Goal: Navigation & Orientation: Find specific page/section

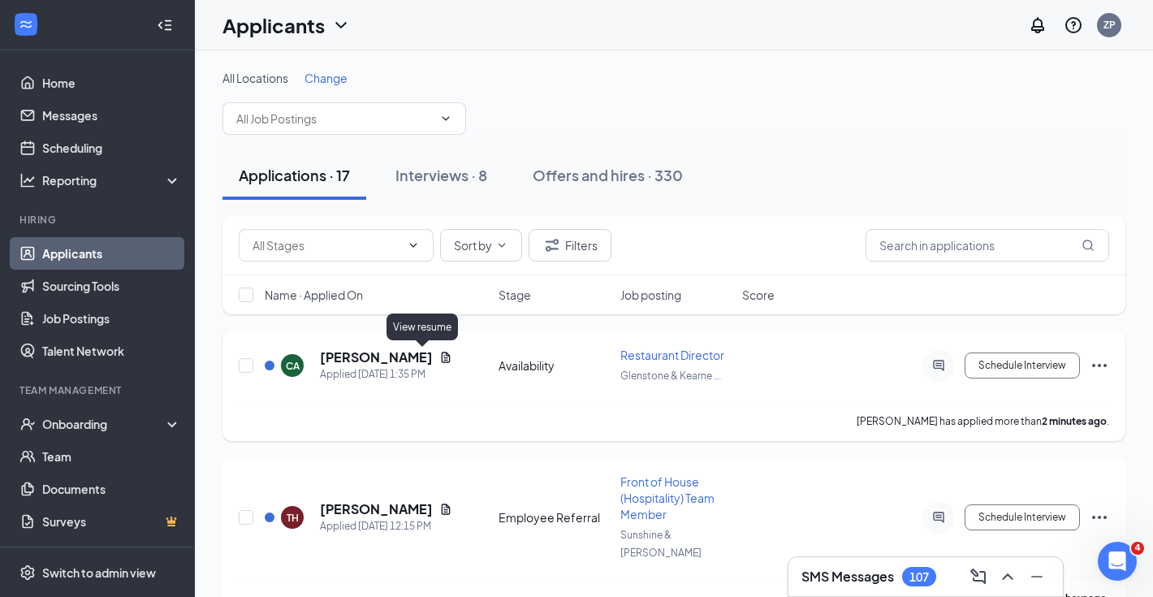
click at [442, 361] on icon "Document" at bounding box center [446, 357] width 9 height 11
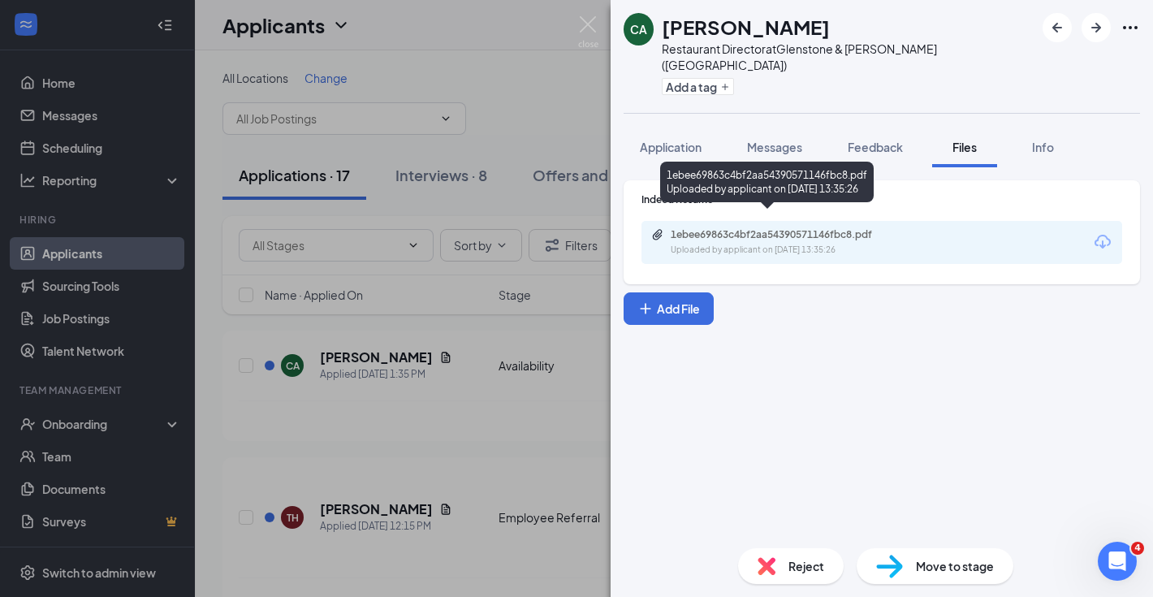
click at [776, 244] on div "Uploaded by applicant on [DATE] 13:35:26" at bounding box center [793, 250] width 244 height 13
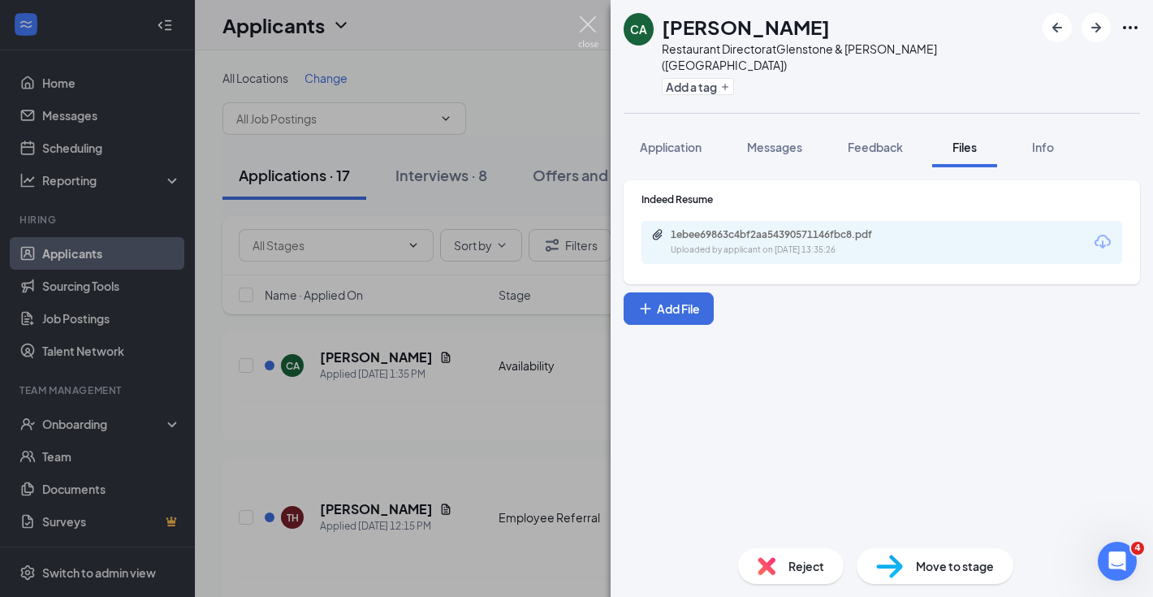
click at [586, 24] on img at bounding box center [588, 32] width 20 height 32
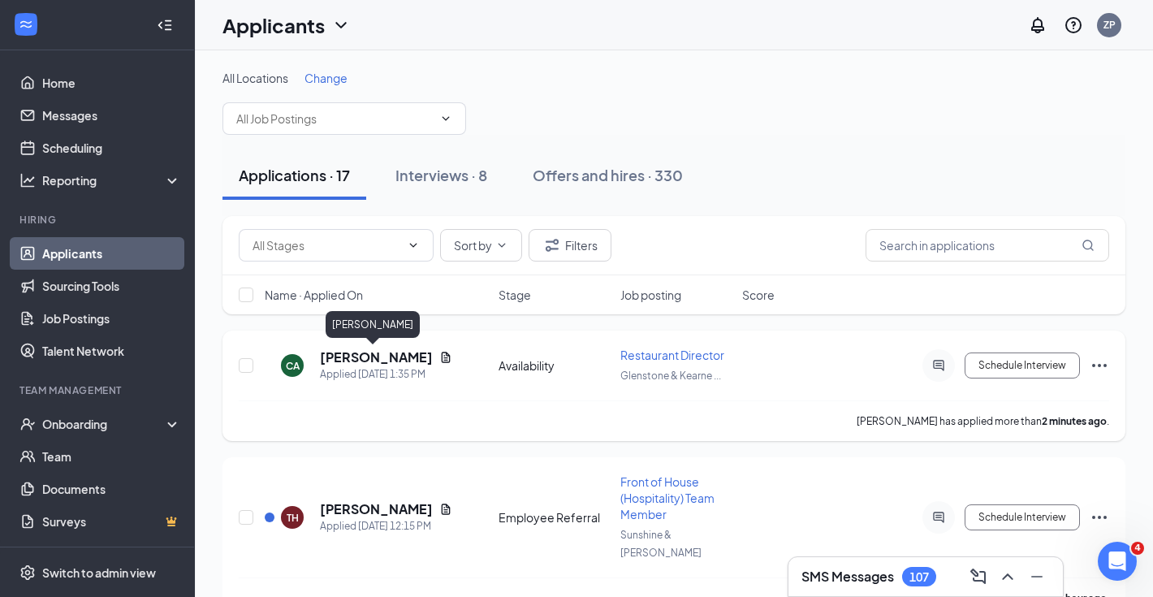
click at [392, 370] on div "Applied [DATE] 1:35 PM" at bounding box center [386, 374] width 132 height 16
click at [392, 359] on h5 "[PERSON_NAME]" at bounding box center [376, 357] width 113 height 18
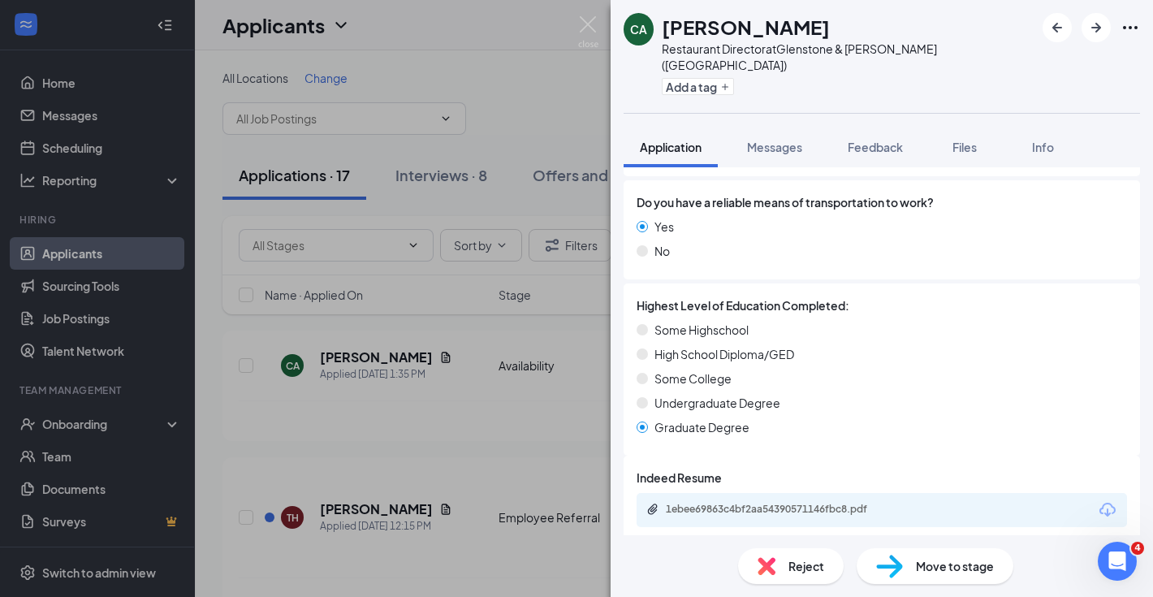
scroll to position [1500, 0]
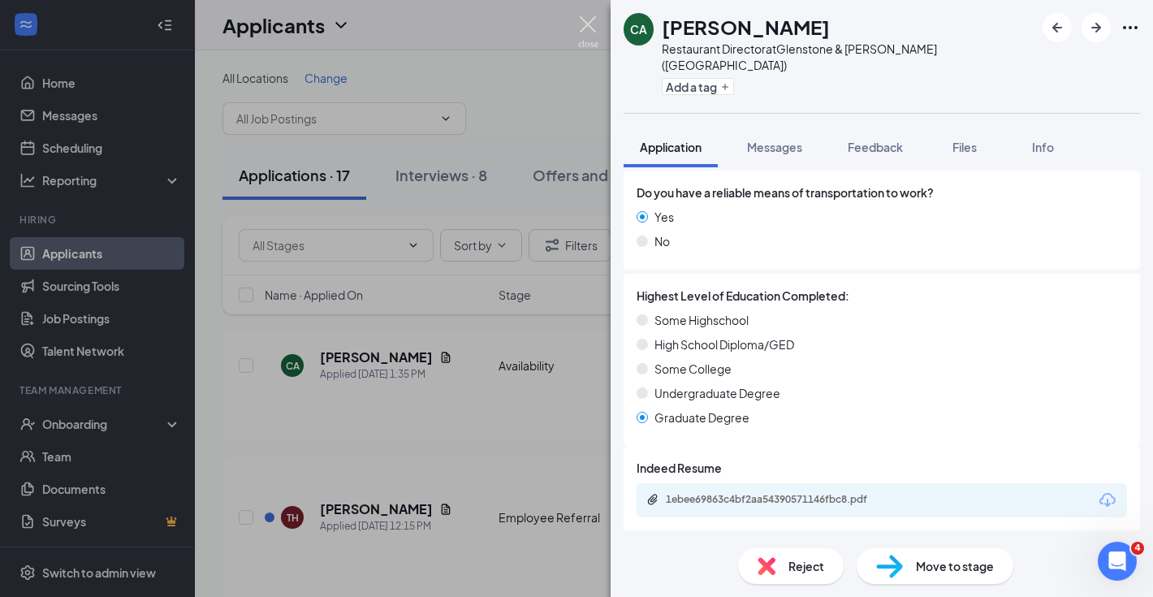
click at [593, 19] on img at bounding box center [588, 32] width 20 height 32
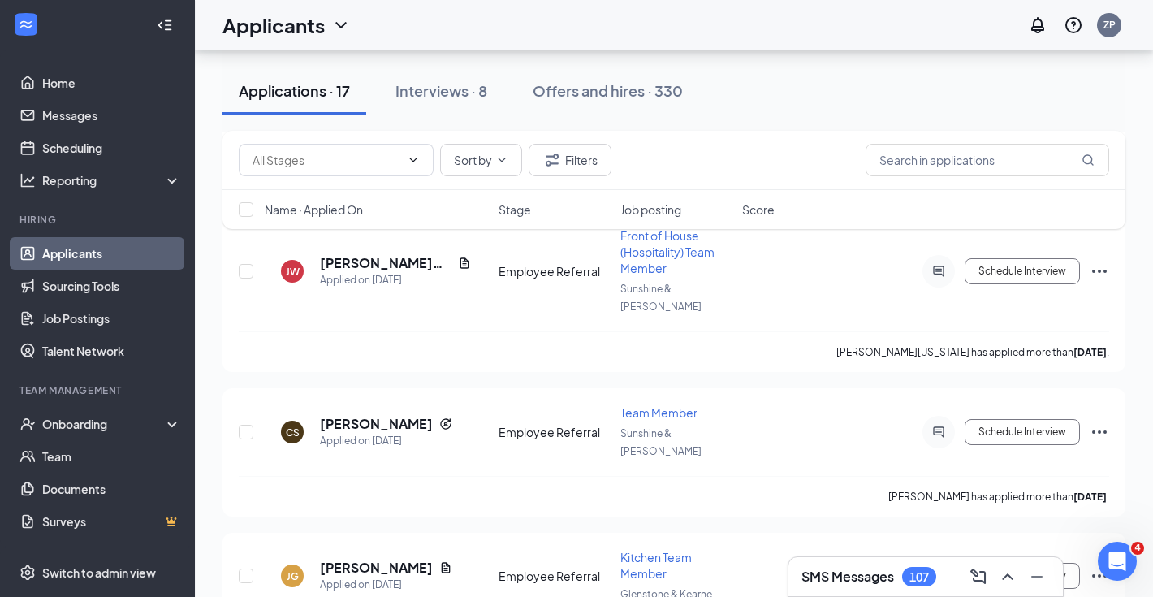
scroll to position [1997, 0]
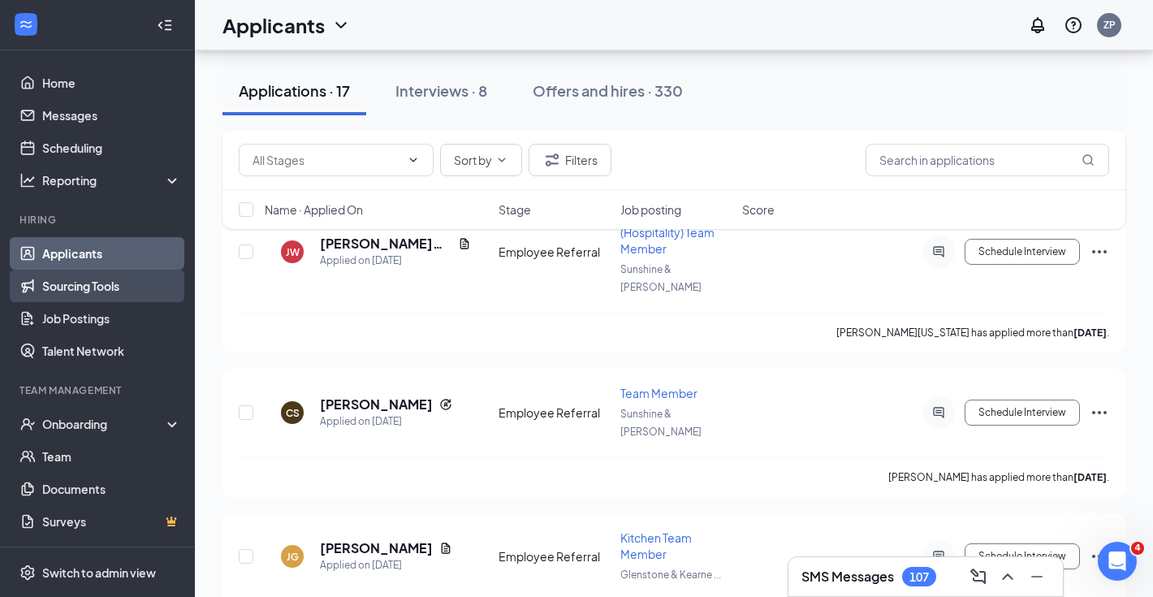
click at [128, 283] on link "Sourcing Tools" at bounding box center [111, 286] width 139 height 32
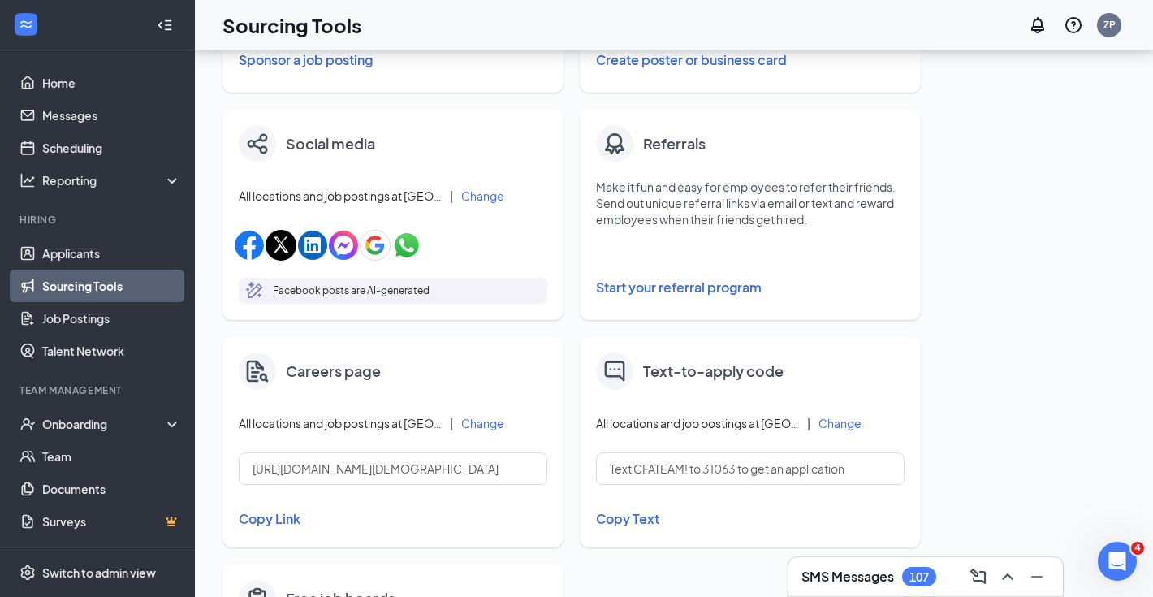
scroll to position [672, 0]
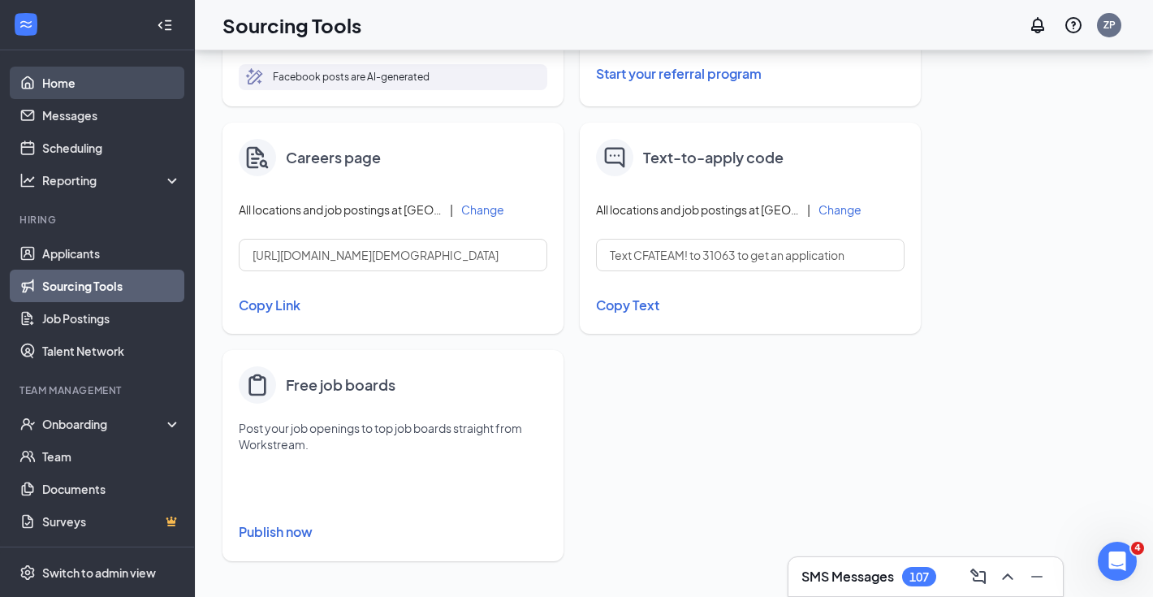
click at [103, 80] on link "Home" at bounding box center [111, 83] width 139 height 32
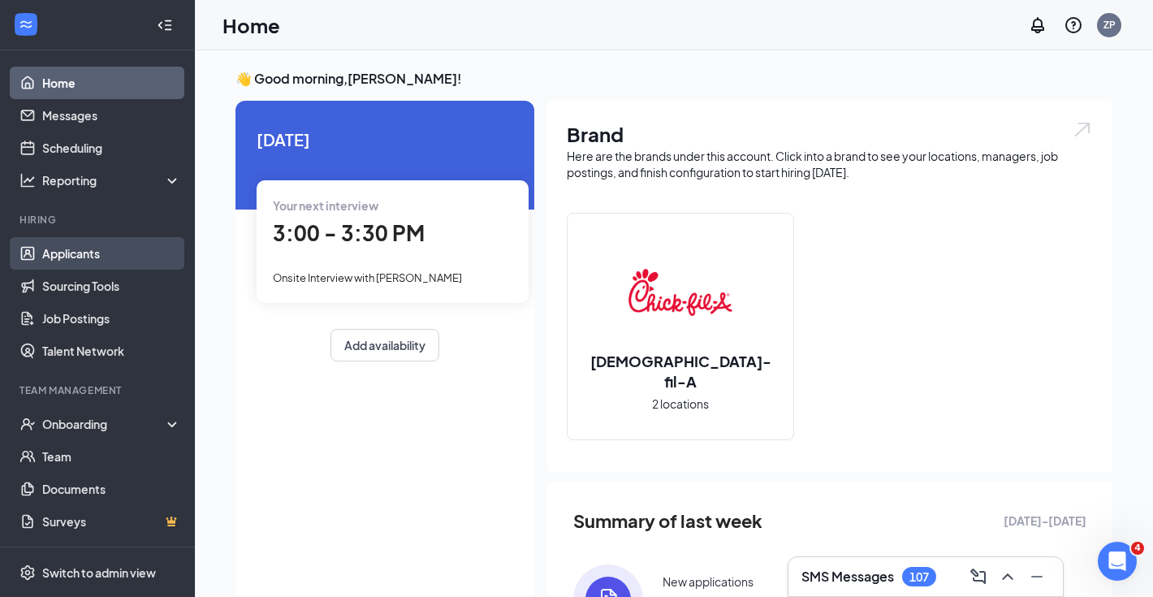
click at [92, 250] on link "Applicants" at bounding box center [111, 253] width 139 height 32
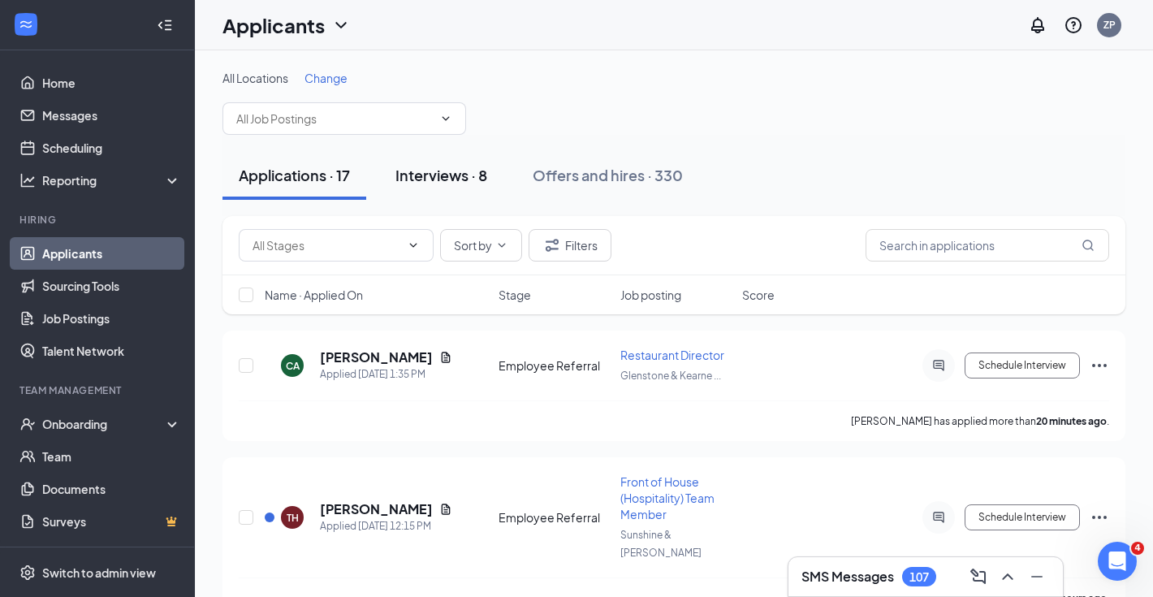
click at [447, 165] on div "Interviews · 8" at bounding box center [442, 175] width 92 height 20
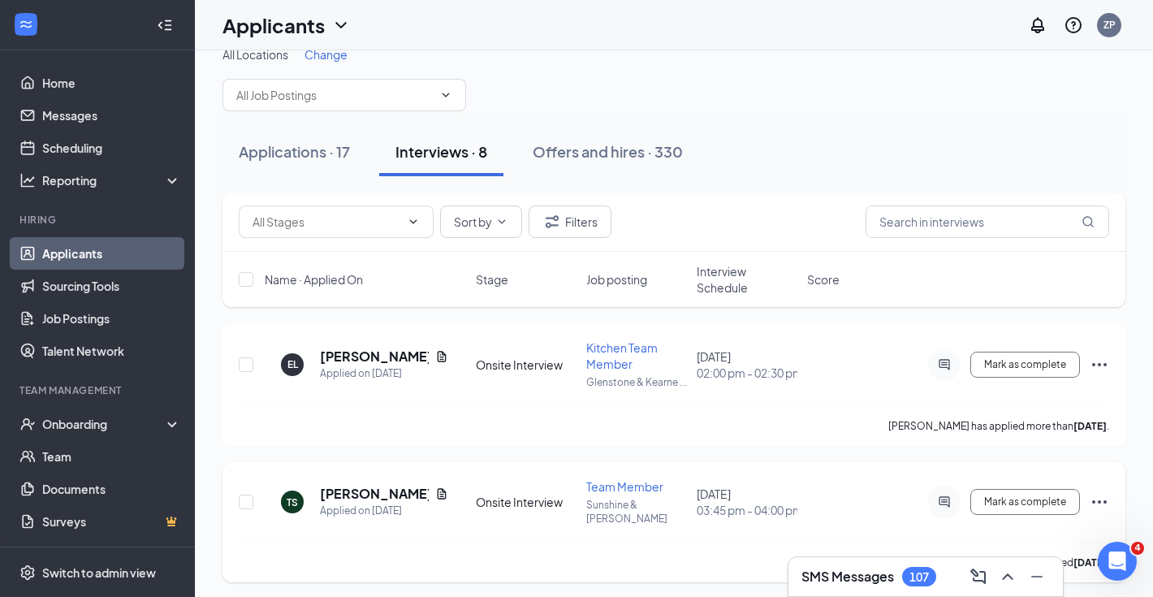
scroll to position [6, 0]
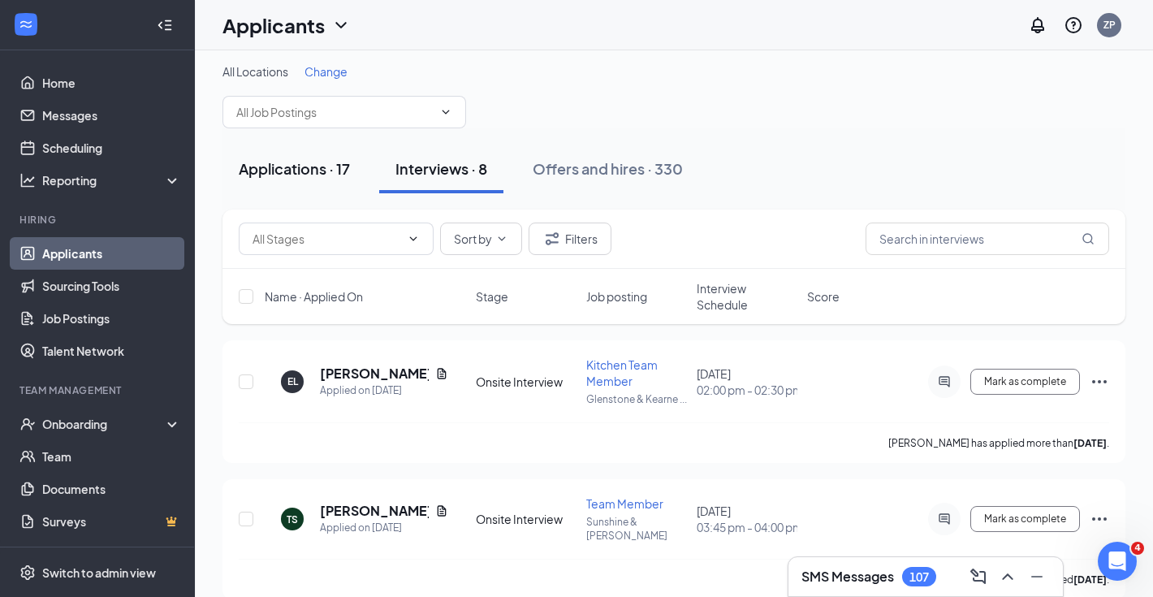
click at [299, 165] on div "Applications · 17" at bounding box center [294, 168] width 111 height 20
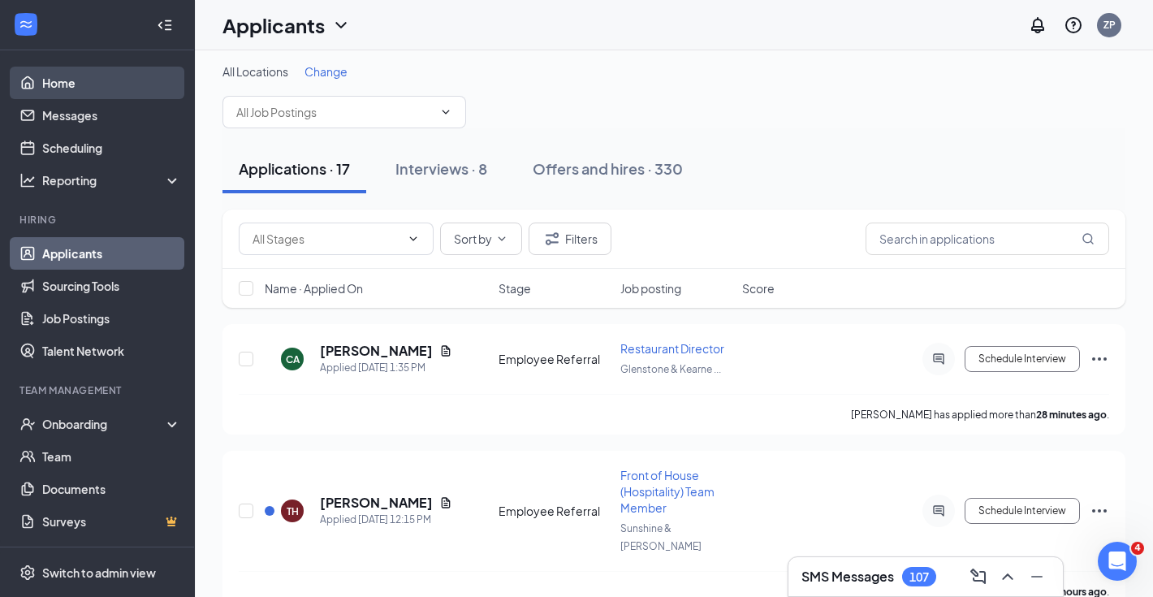
click at [124, 78] on link "Home" at bounding box center [111, 83] width 139 height 32
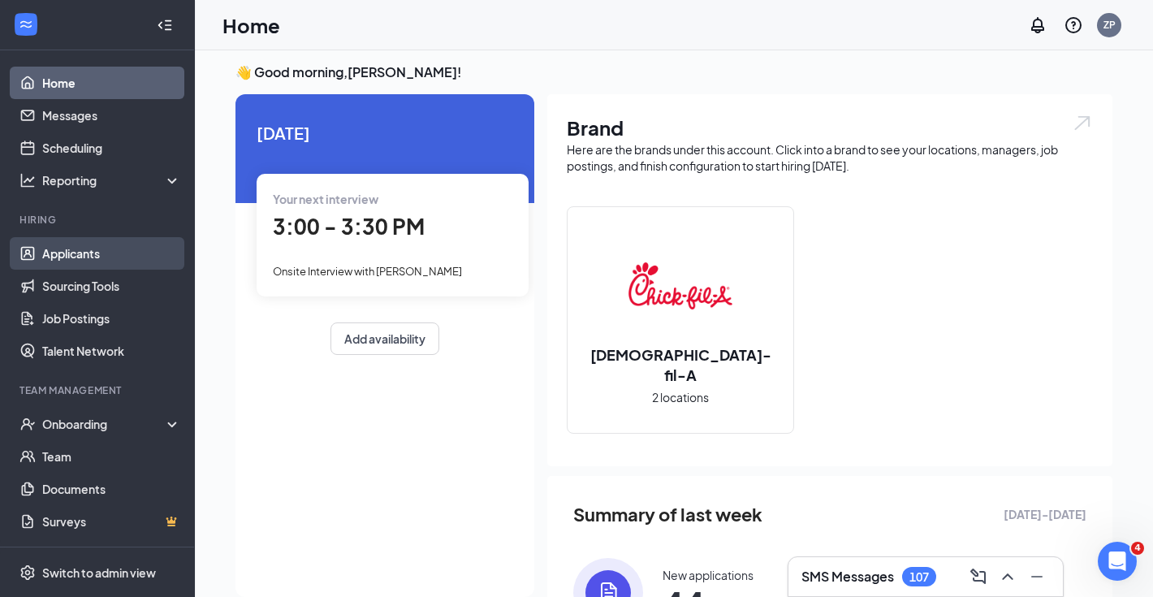
click at [165, 250] on link "Applicants" at bounding box center [111, 253] width 139 height 32
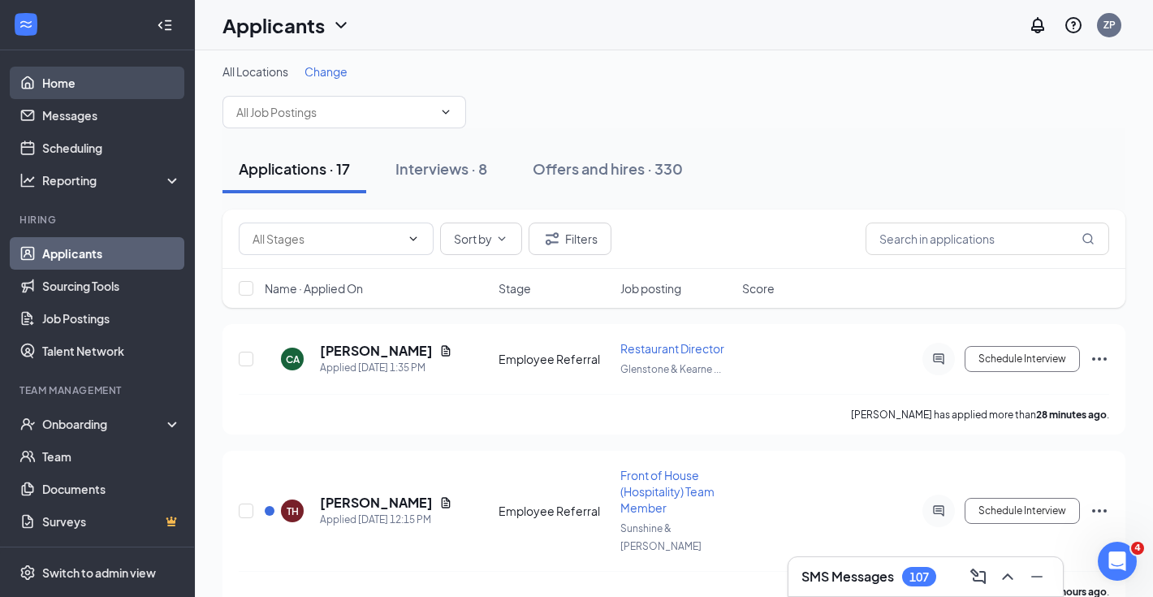
click at [121, 84] on link "Home" at bounding box center [111, 83] width 139 height 32
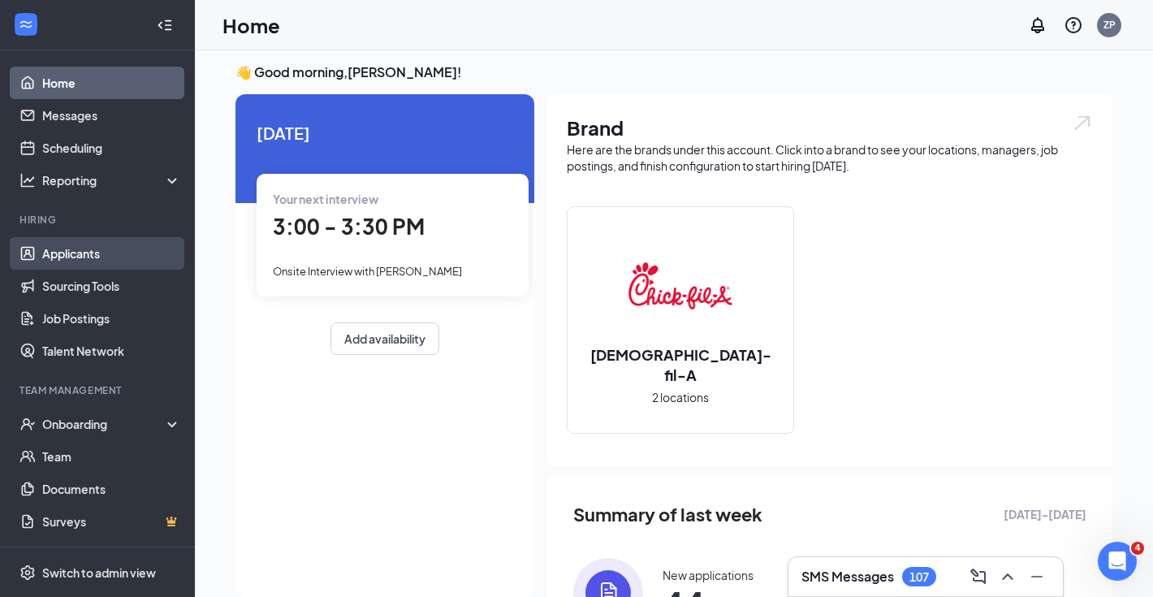
click at [149, 259] on link "Applicants" at bounding box center [111, 253] width 139 height 32
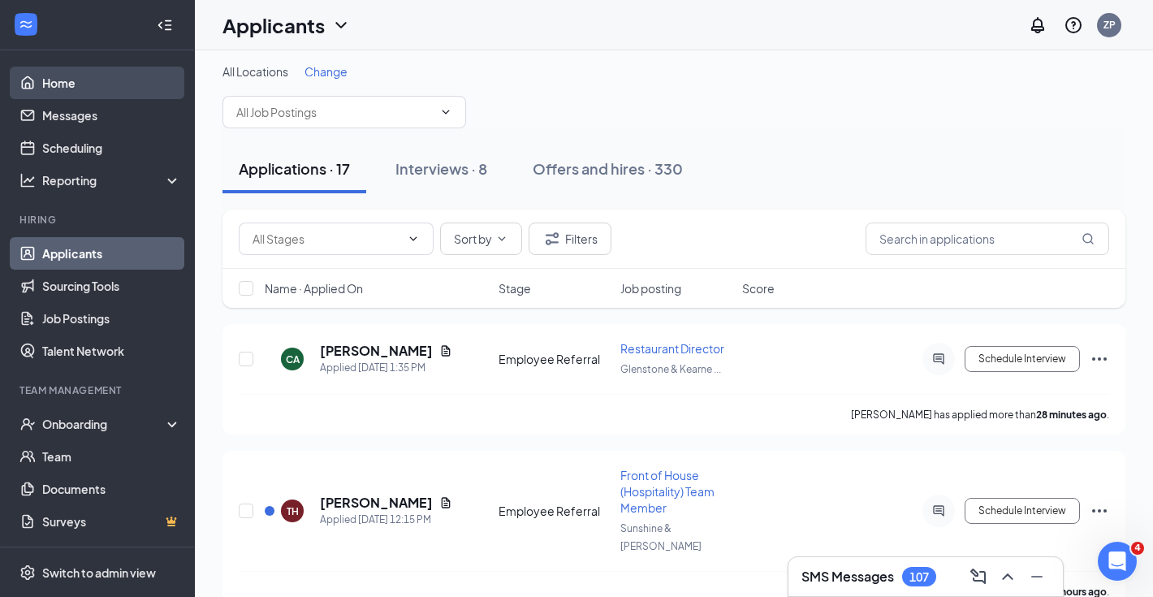
click at [87, 70] on link "Home" at bounding box center [111, 83] width 139 height 32
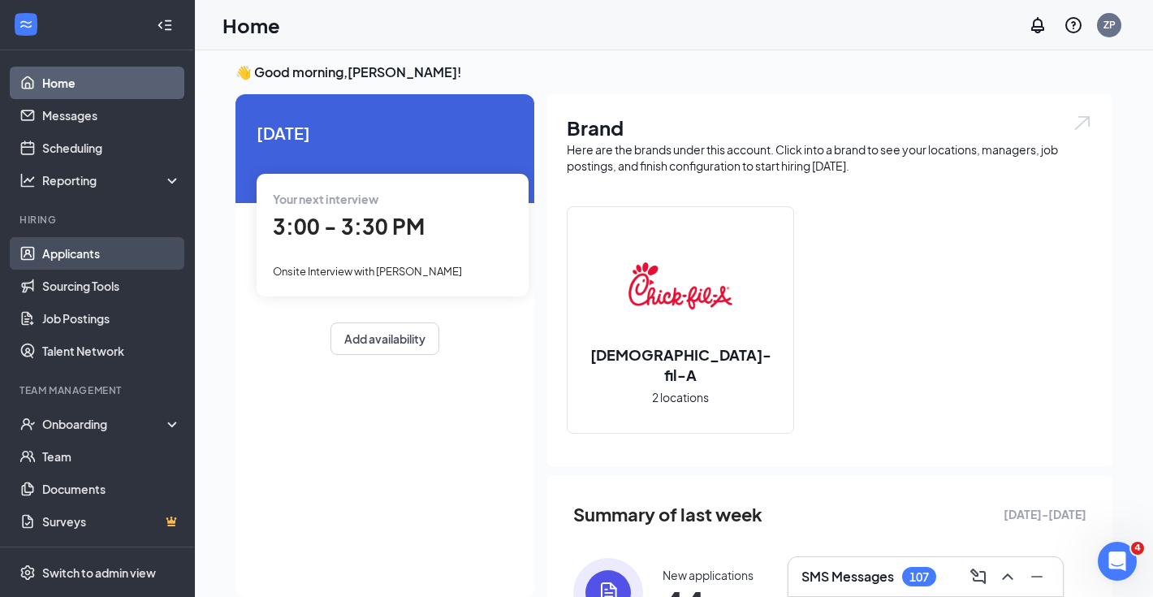
click at [118, 252] on link "Applicants" at bounding box center [111, 253] width 139 height 32
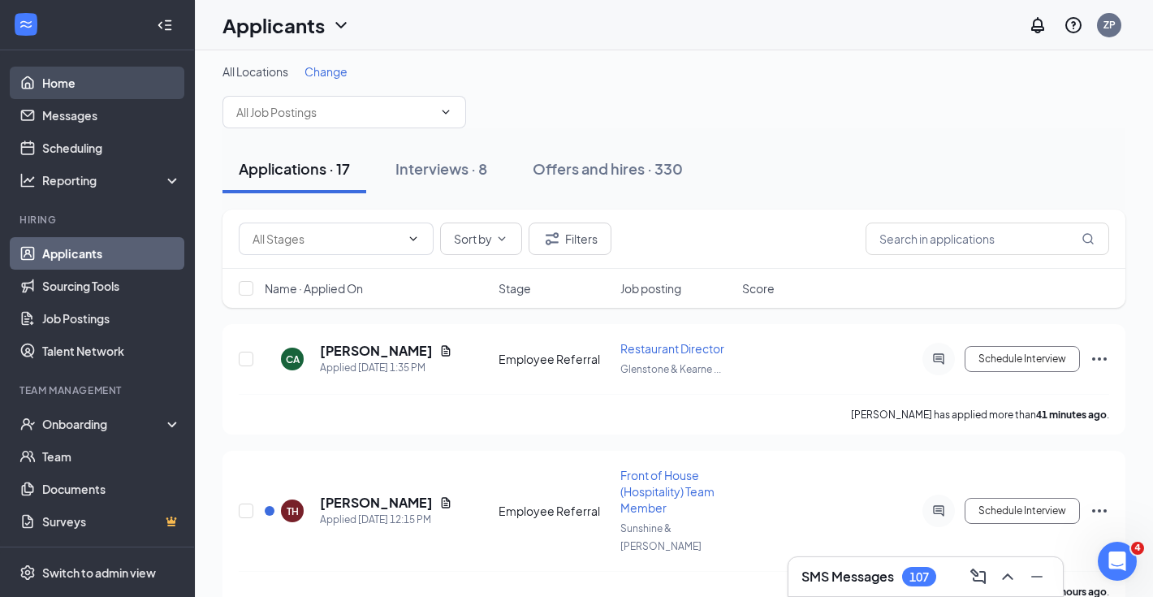
click at [80, 89] on link "Home" at bounding box center [111, 83] width 139 height 32
